Goal: Task Accomplishment & Management: Use online tool/utility

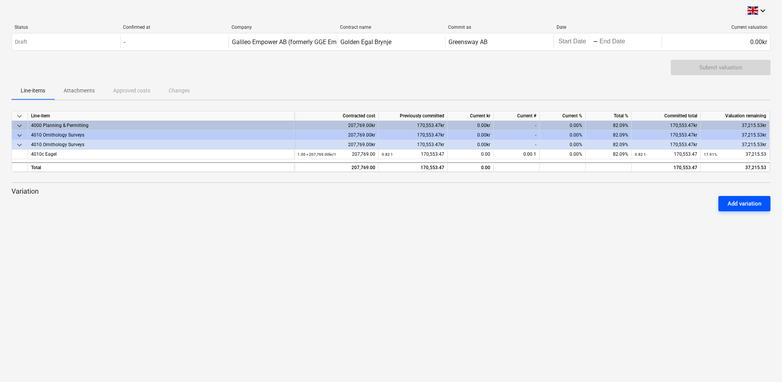
click at [759, 204] on div "Add variation" at bounding box center [745, 204] width 34 height 10
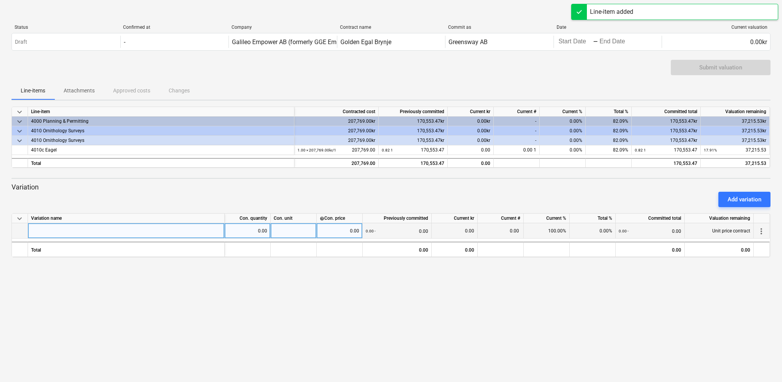
click at [82, 234] on div at bounding box center [126, 230] width 197 height 15
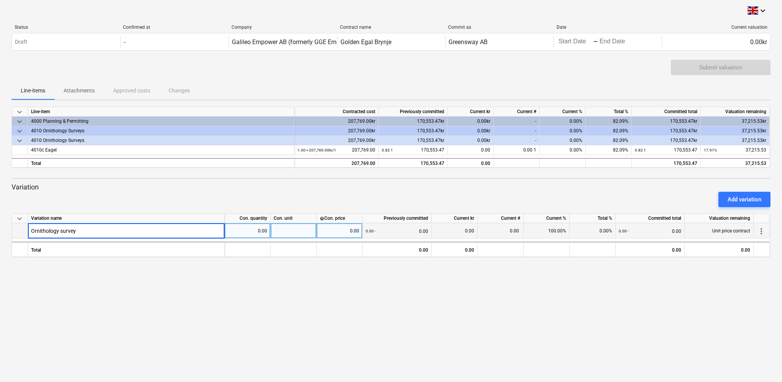
type input "Ornithology surveys"
click at [254, 232] on div "0.00" at bounding box center [247, 230] width 39 height 15
click at [660, 300] on div "keyboard_arrow_down Status Confirmed at Company Contract name Commit as Date Cu…" at bounding box center [391, 191] width 782 height 382
click at [68, 183] on p "Variation" at bounding box center [391, 187] width 759 height 9
click at [636, 71] on div "Submit valuation" at bounding box center [391, 70] width 759 height 21
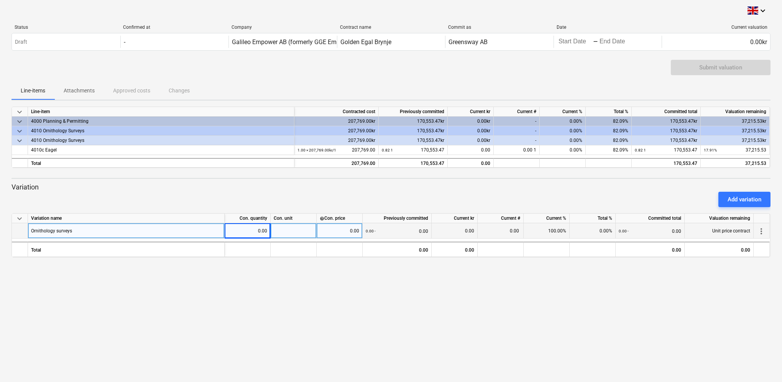
click at [700, 69] on div "Submit valuation" at bounding box center [721, 67] width 100 height 15
click at [760, 234] on span "more_vert" at bounding box center [761, 231] width 9 height 9
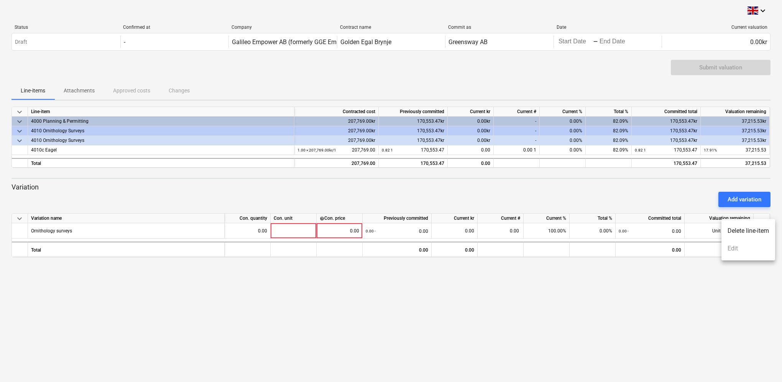
click at [745, 229] on li "Delete line-item" at bounding box center [749, 231] width 54 height 18
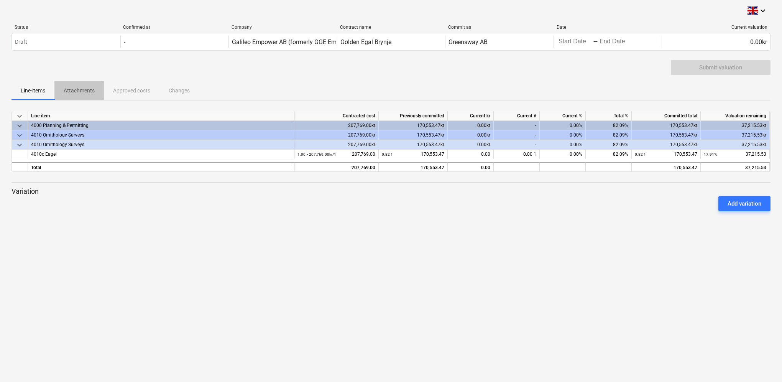
click at [75, 92] on p "Attachments" at bounding box center [79, 91] width 31 height 8
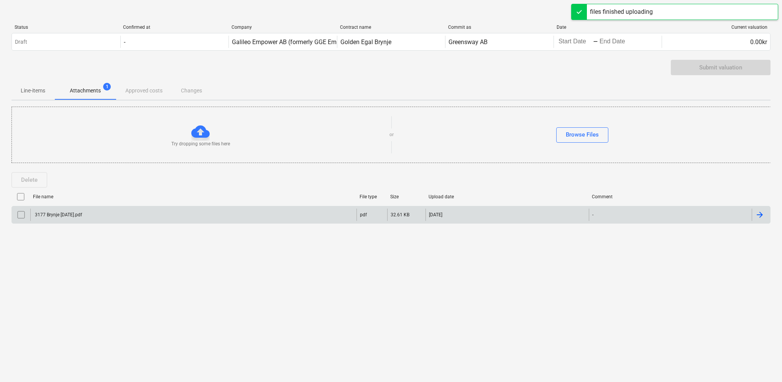
click at [762, 214] on div at bounding box center [759, 214] width 9 height 9
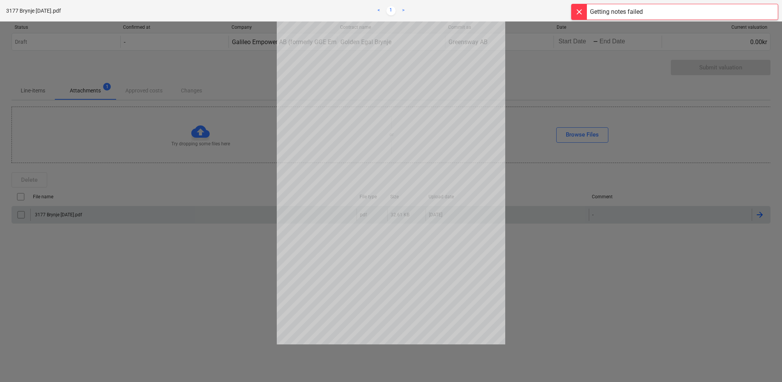
click at [176, 315] on div at bounding box center [391, 201] width 782 height 360
click at [224, 8] on div "3177 Brynje [DATE].pdf" at bounding box center [134, 11] width 257 height 8
click at [536, 17] on div "3177 Brynje [DATE].pdf < 1 > zoom_in zoom_out save_alt close" at bounding box center [391, 10] width 782 height 21
click at [580, 12] on div at bounding box center [579, 11] width 15 height 15
click at [241, 307] on div at bounding box center [391, 201] width 782 height 360
